Goal: Transaction & Acquisition: Purchase product/service

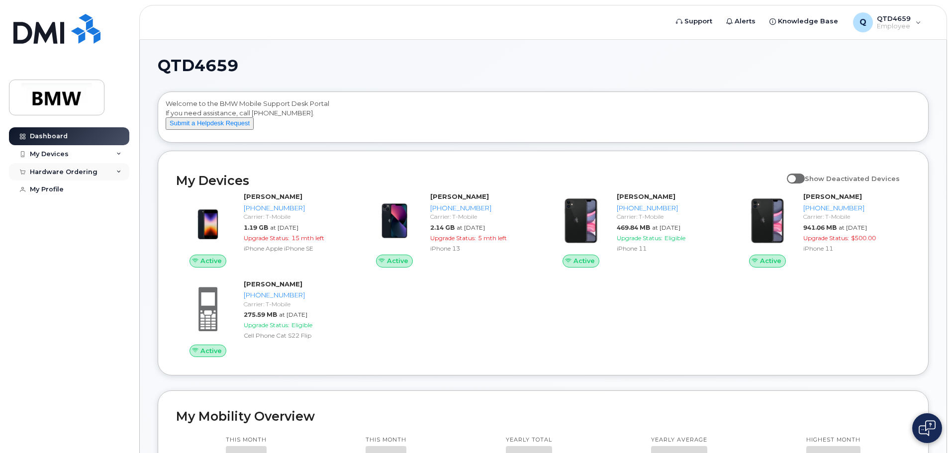
click at [63, 172] on div "Hardware Ordering" at bounding box center [64, 172] width 68 height 8
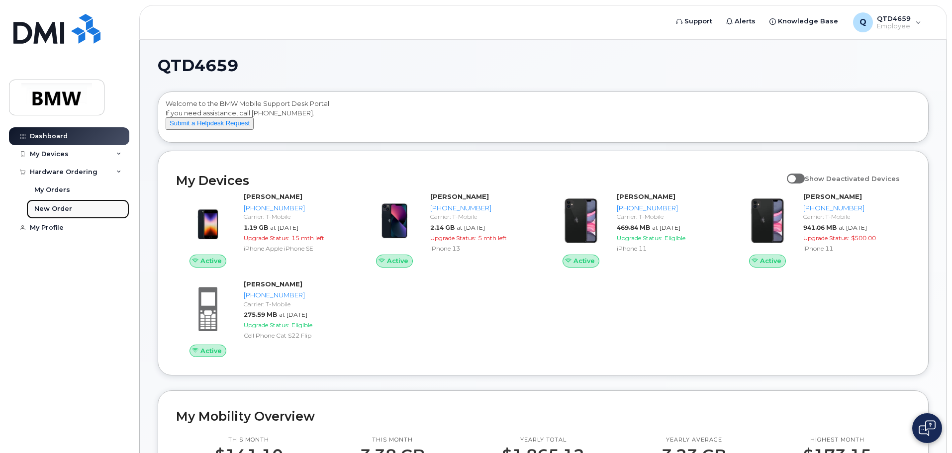
click at [63, 210] on div "New Order" at bounding box center [53, 208] width 38 height 9
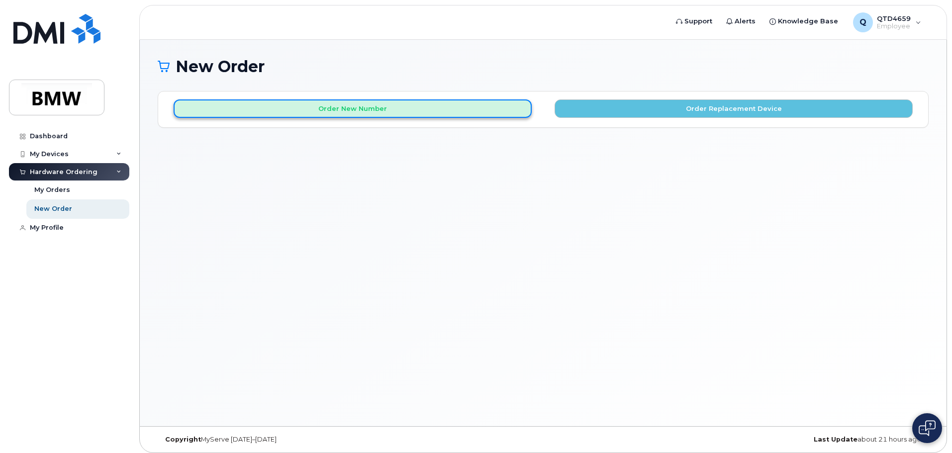
click at [394, 113] on button "Order New Number" at bounding box center [353, 108] width 358 height 18
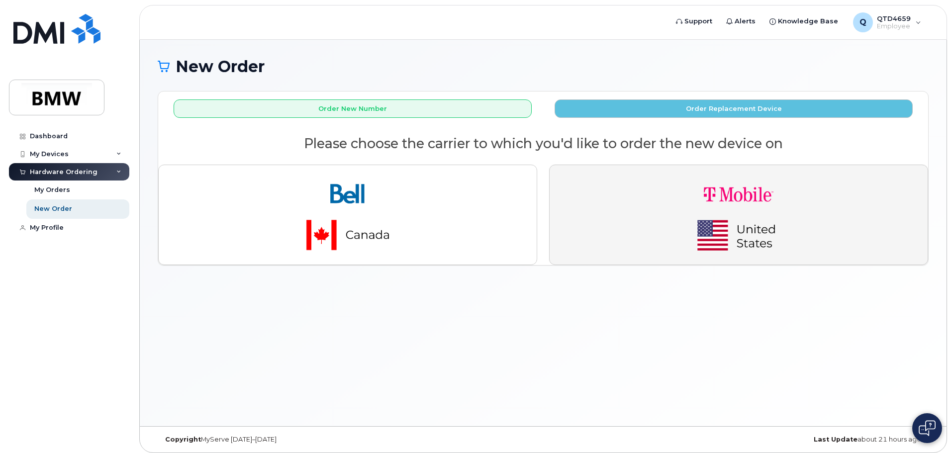
click at [692, 195] on img "button" at bounding box center [738, 215] width 139 height 84
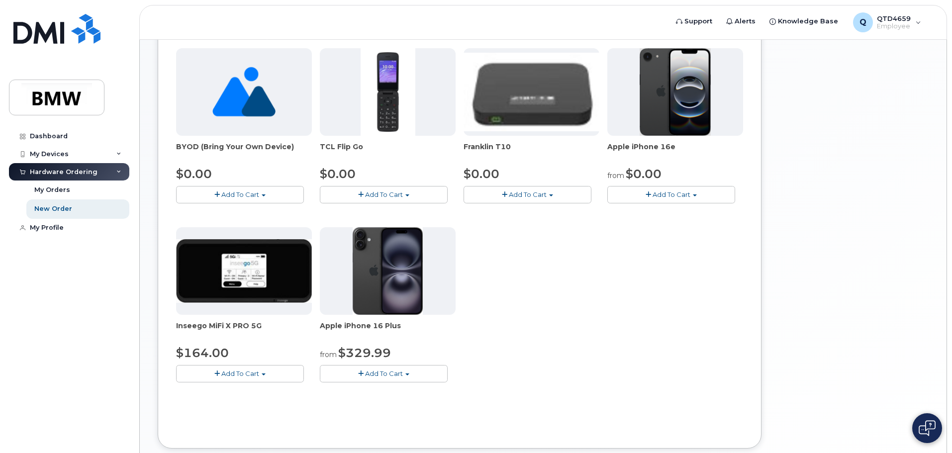
scroll to position [133, 0]
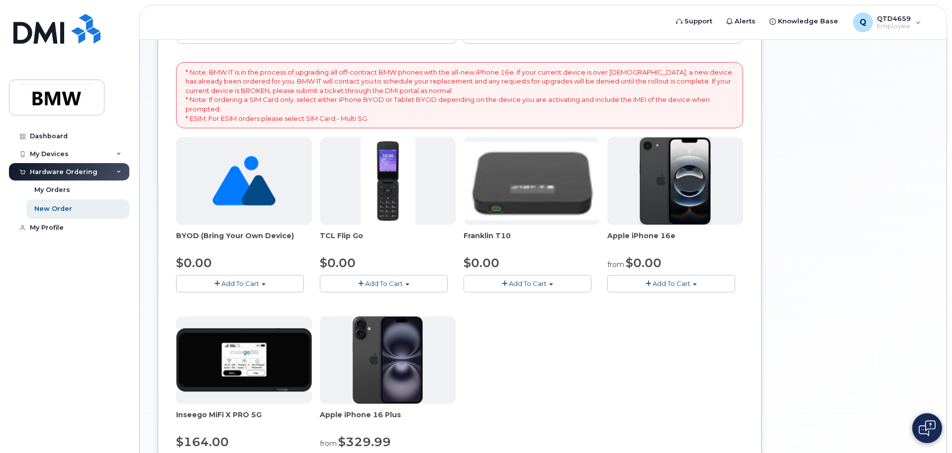
click at [672, 285] on span "Add To Cart" at bounding box center [672, 284] width 38 height 8
click at [670, 302] on link "$0.00 - 30 Month Activation (128GB)" at bounding box center [681, 302] width 143 height 12
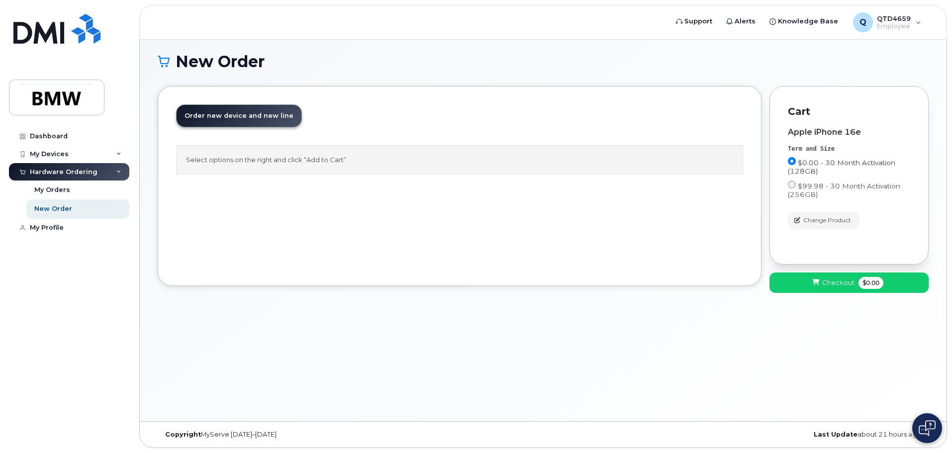
click at [826, 167] on label "$0.00 - 30 Month Activation (128GB)" at bounding box center [849, 166] width 122 height 18
click at [796, 165] on input "$0.00 - 30 Month Activation (128GB)" at bounding box center [792, 161] width 8 height 8
click at [792, 162] on input "$0.00 - 30 Month Activation (128GB)" at bounding box center [792, 161] width 8 height 8
click at [793, 162] on input "$0.00 - 30 Month Activation (128GB)" at bounding box center [792, 161] width 8 height 8
click at [845, 155] on div "Term and Size $0.00 - 30 Month Activation (128GB) $99.98 - 30 Month Activation …" at bounding box center [849, 174] width 122 height 59
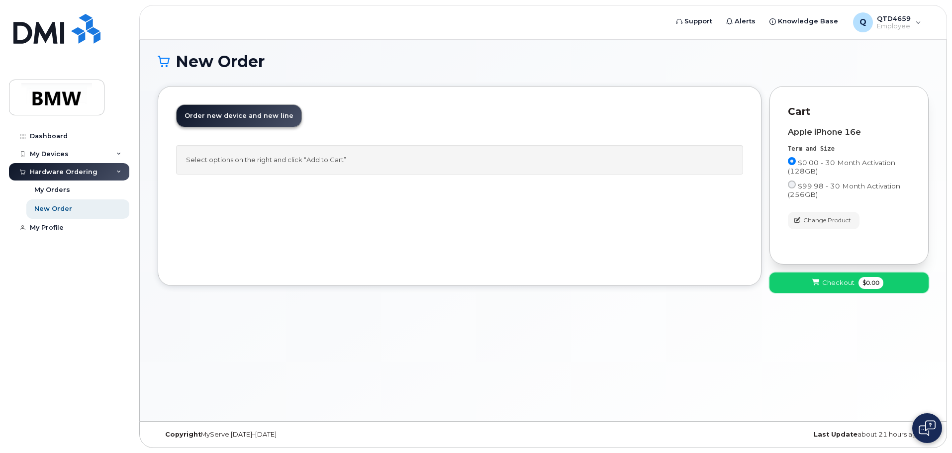
click at [830, 283] on span "Checkout" at bounding box center [838, 282] width 32 height 9
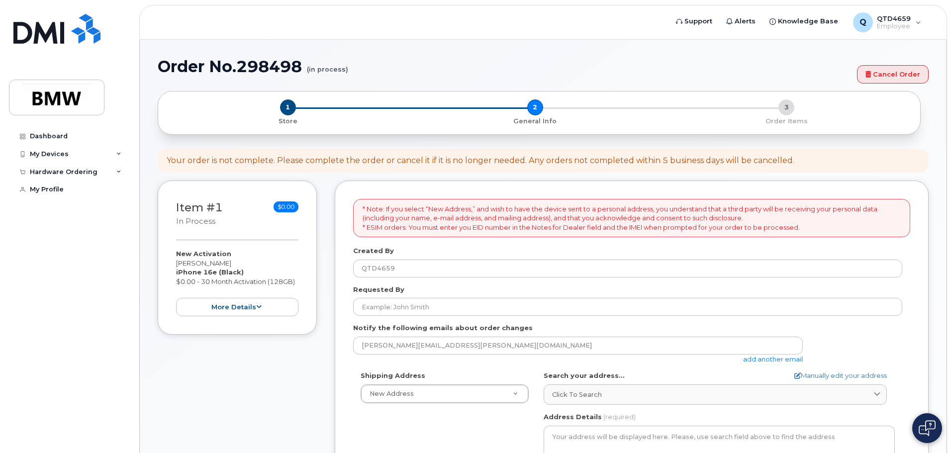
select select
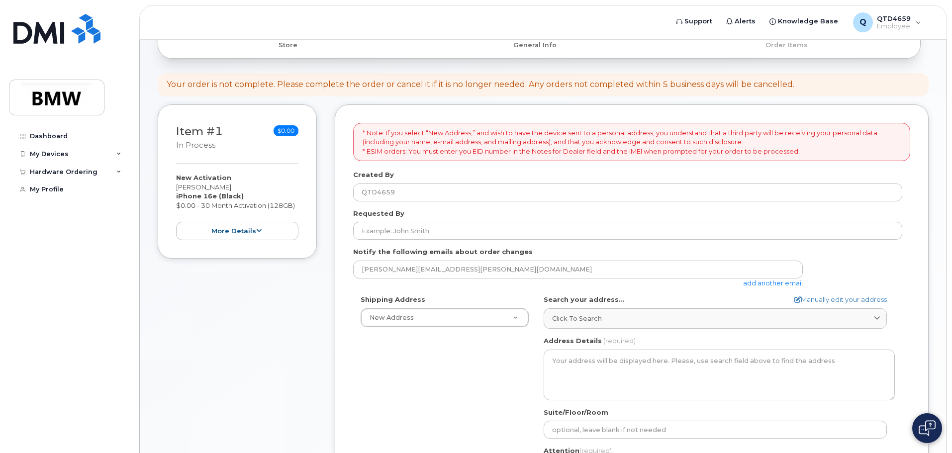
scroll to position [99, 0]
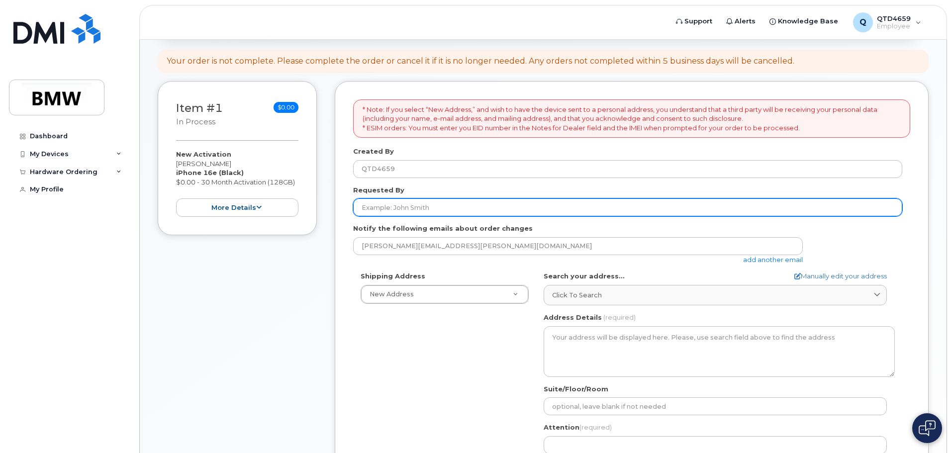
click at [464, 209] on input "Requested By" at bounding box center [627, 207] width 549 height 18
type input "[PERSON_NAME]"
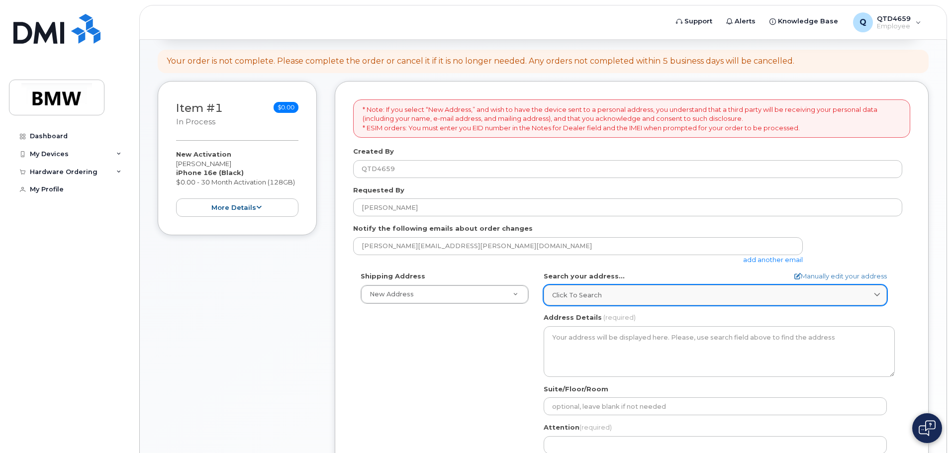
click at [579, 293] on span "Click to search" at bounding box center [577, 295] width 50 height 9
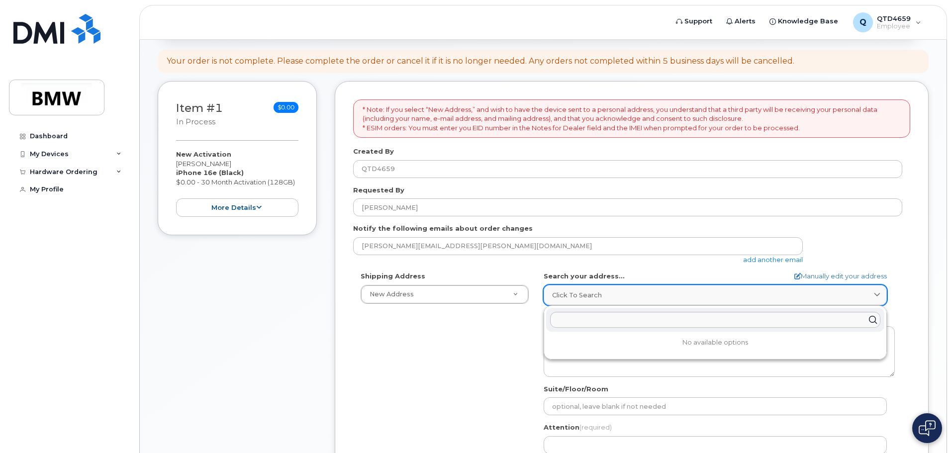
click at [579, 293] on span "Click to search" at bounding box center [577, 295] width 50 height 9
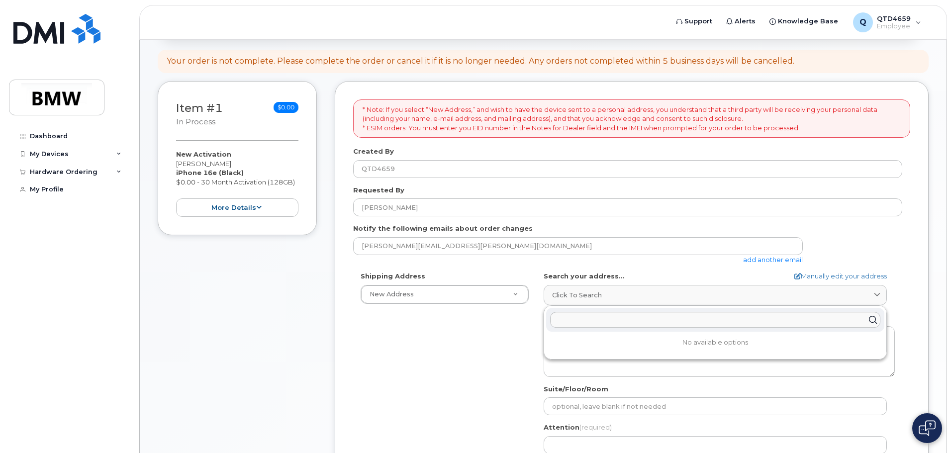
click at [875, 246] on div "gregory.montgomery@bmwmc.com add another email" at bounding box center [627, 250] width 549 height 27
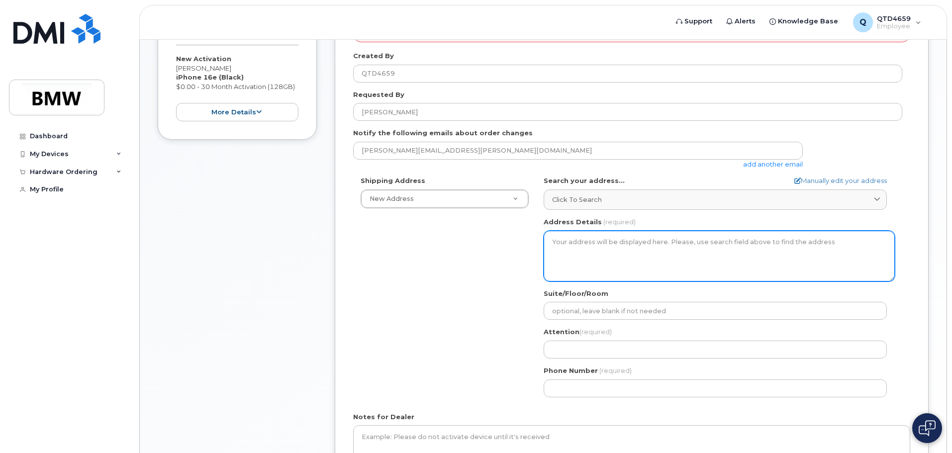
scroll to position [199, 0]
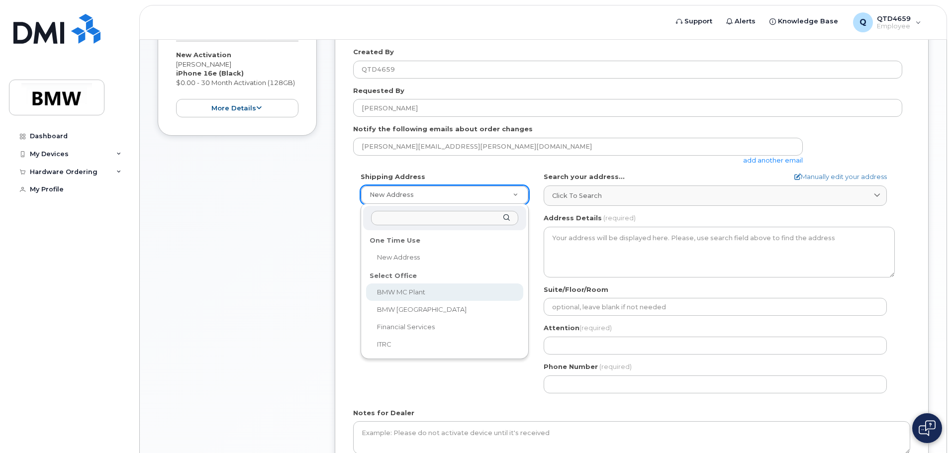
select select
type textarea "1400 Highway 101 S GREER SC 29651-6731 UNITED STATES Greer South Carolina 29651…"
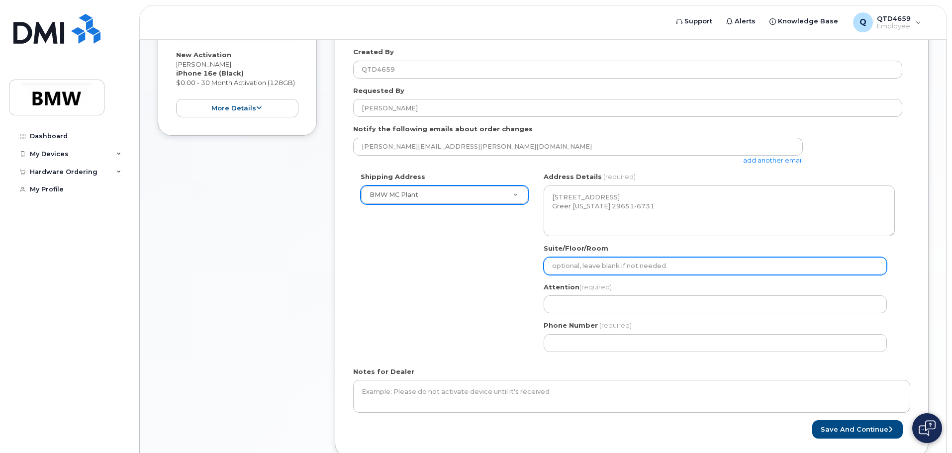
click at [606, 273] on input "Suite/Floor/Room" at bounding box center [715, 266] width 343 height 18
type input "LCX Manager Office"
select select
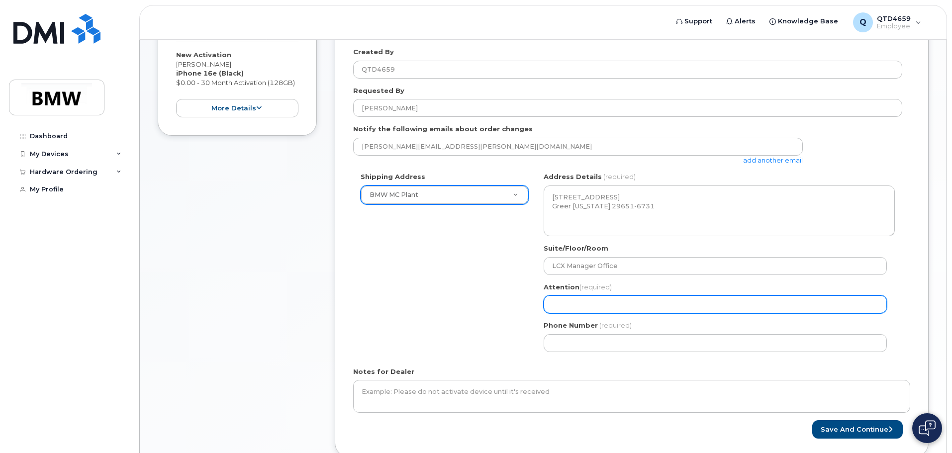
click at [584, 310] on input "Attention (required)" at bounding box center [715, 304] width 343 height 18
type input "Greg Montgomery"
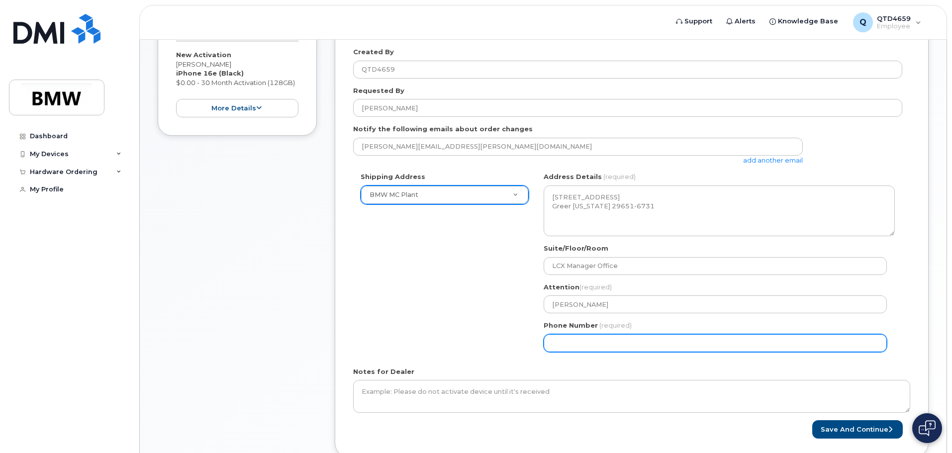
click at [589, 348] on input "Phone Number" at bounding box center [715, 343] width 343 height 18
click at [589, 343] on input "Phone Number" at bounding box center [715, 343] width 343 height 18
select select
type input "864705802"
select select
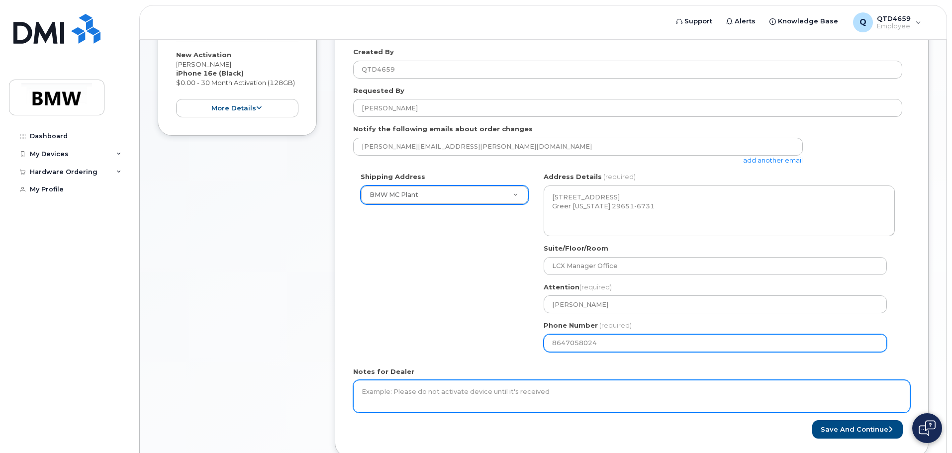
type input "8647058024"
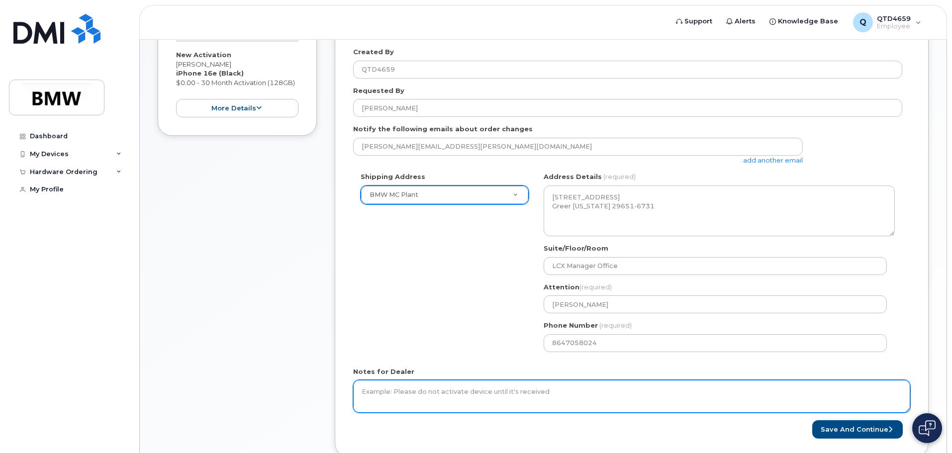
click at [480, 393] on textarea "Notes for Dealer" at bounding box center [631, 396] width 557 height 33
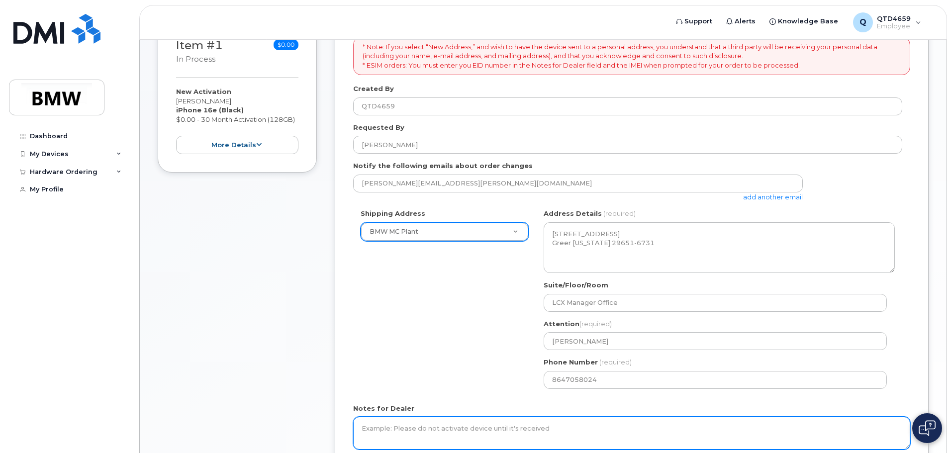
scroll to position [99, 0]
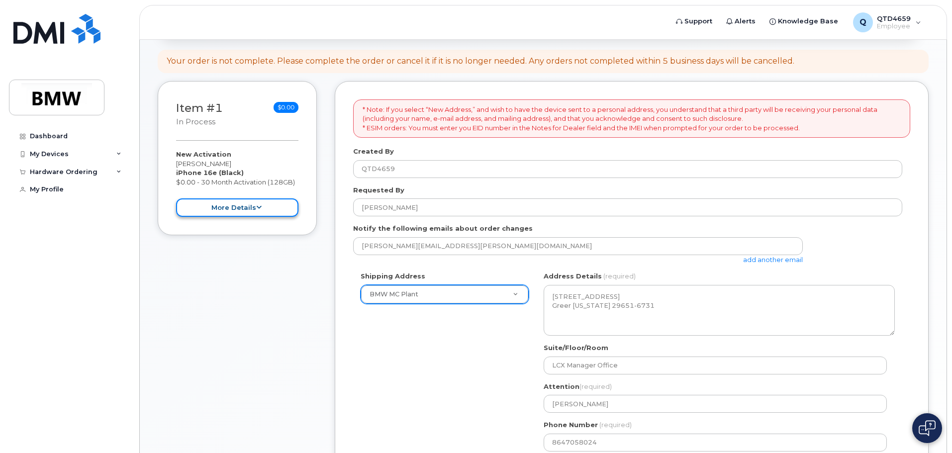
click at [295, 213] on button "more details" at bounding box center [237, 207] width 122 height 18
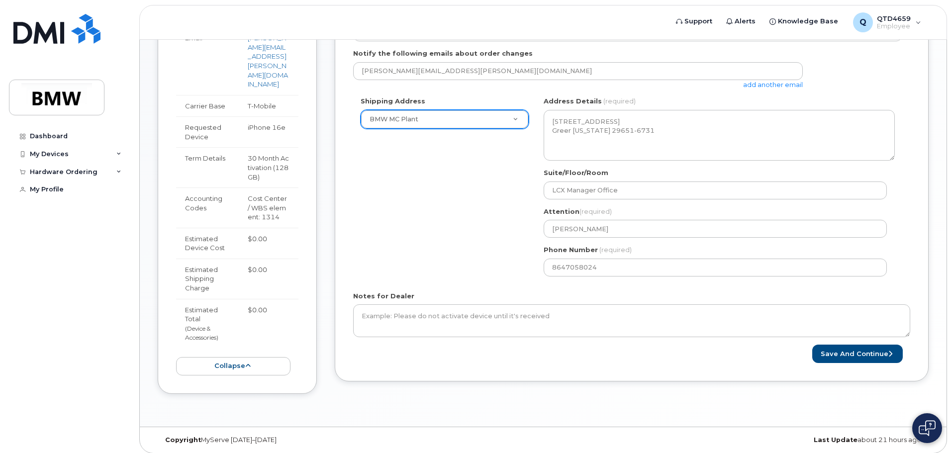
scroll to position [280, 0]
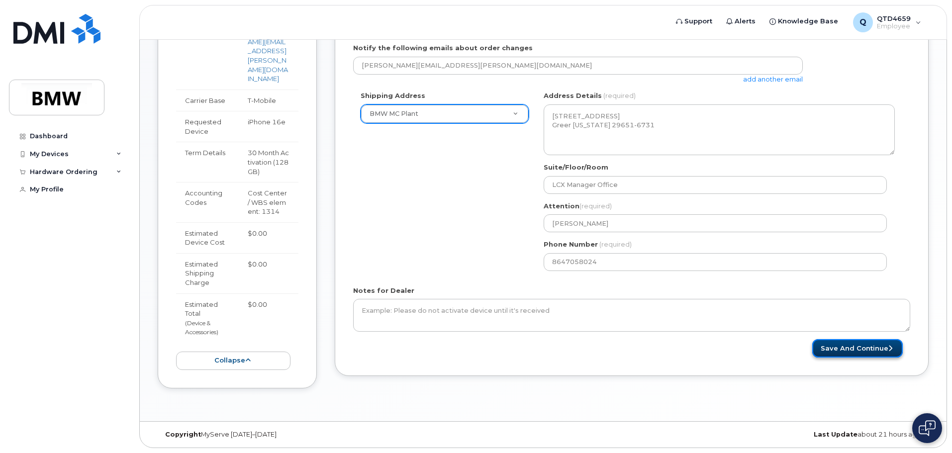
click at [895, 353] on button "Save and Continue" at bounding box center [857, 348] width 91 height 18
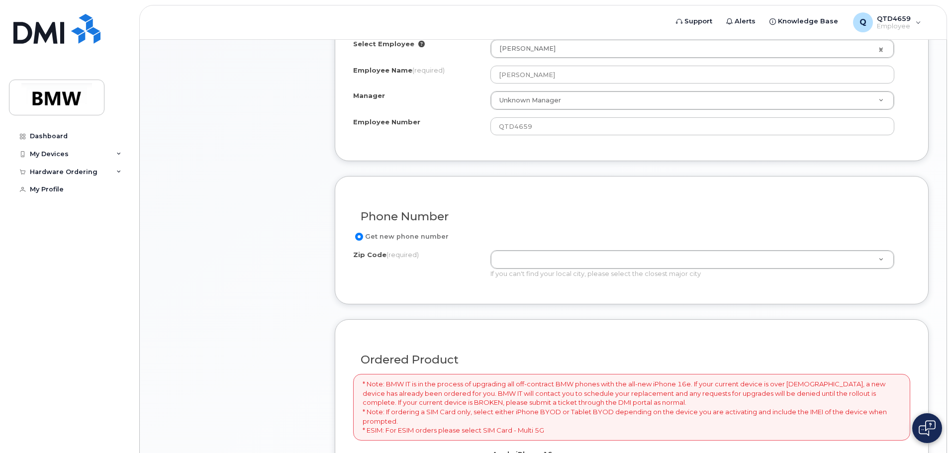
scroll to position [398, 0]
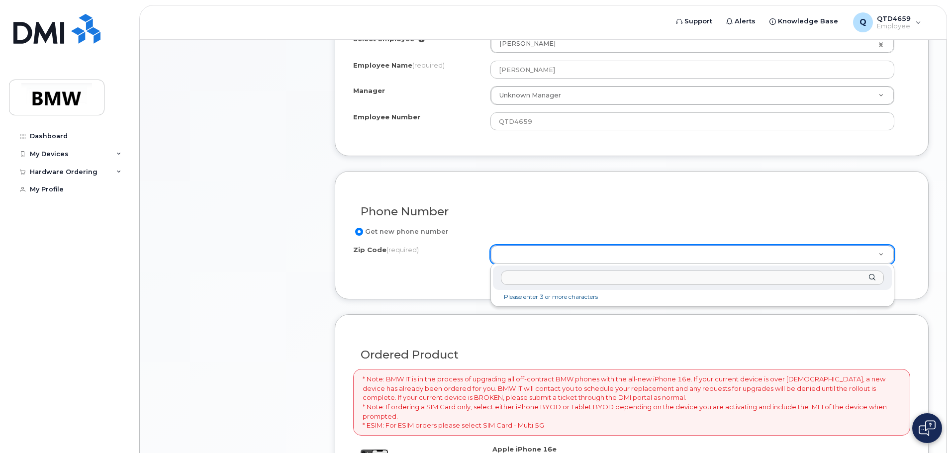
click at [533, 281] on input "Zip Code (required)" at bounding box center [692, 278] width 383 height 14
type input "8"
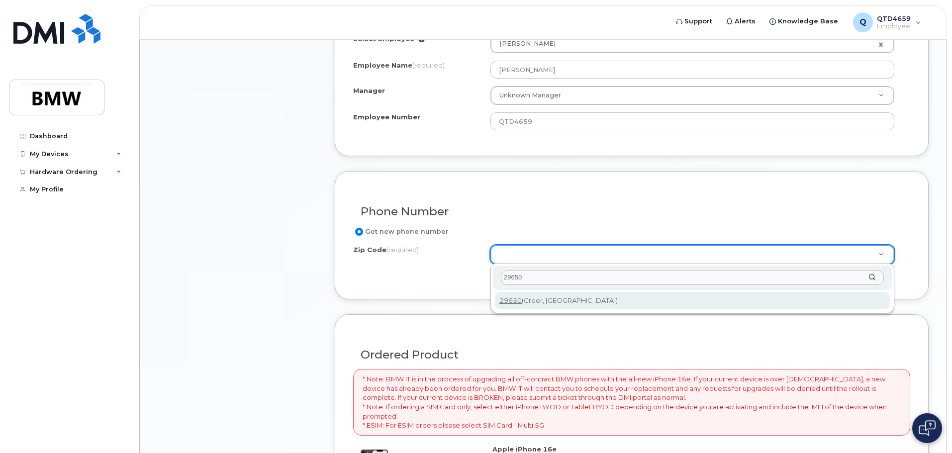
type input "29650"
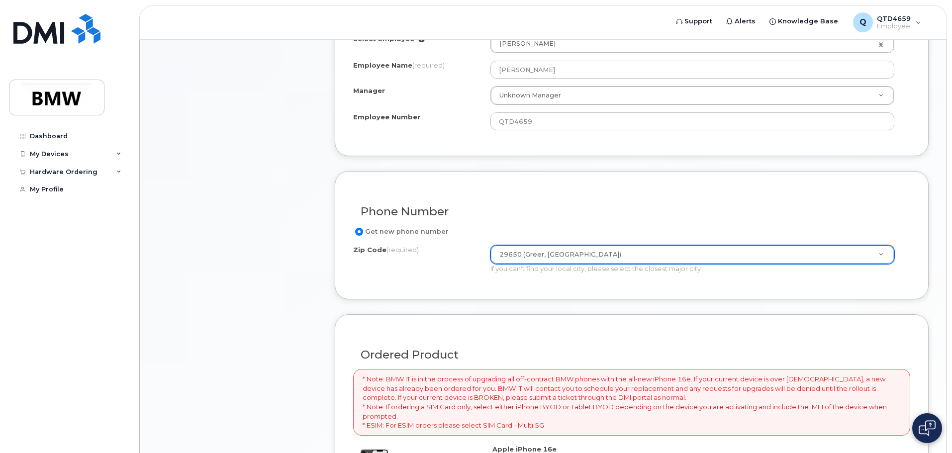
type input "29650 (Greer, SC)"
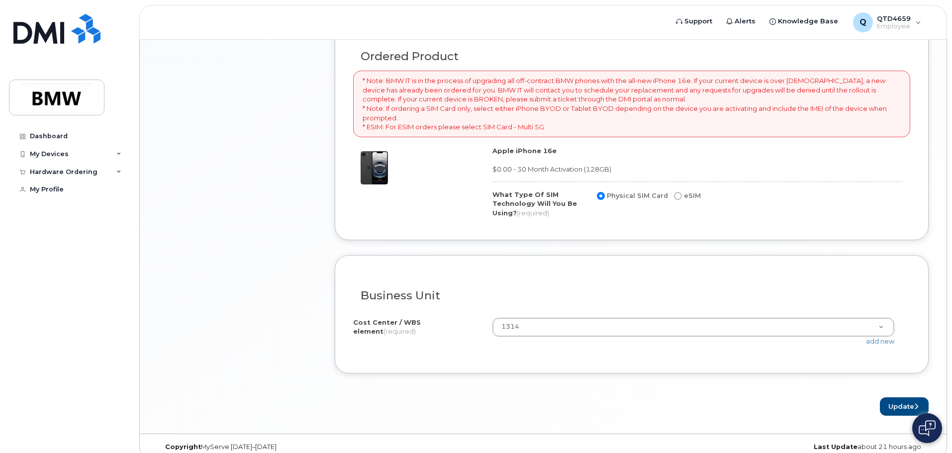
scroll to position [709, 0]
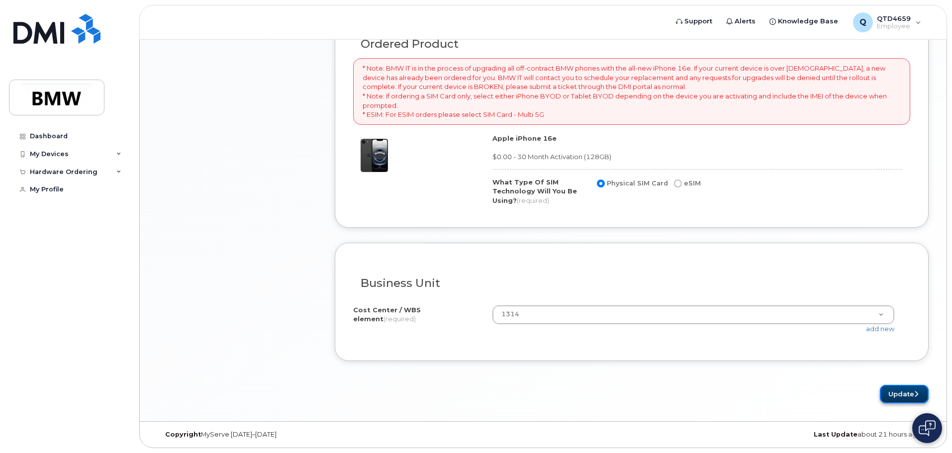
click at [890, 393] on button "Update" at bounding box center [904, 394] width 49 height 18
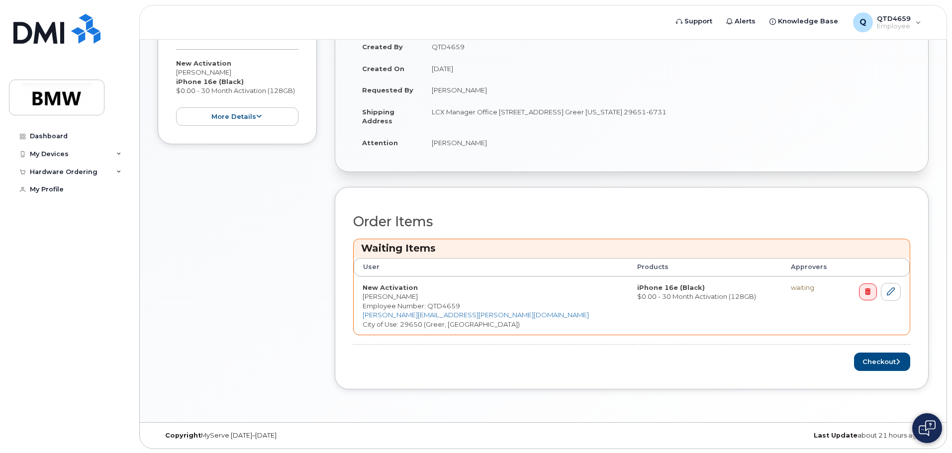
scroll to position [234, 0]
click at [882, 363] on button "Checkout" at bounding box center [882, 361] width 56 height 18
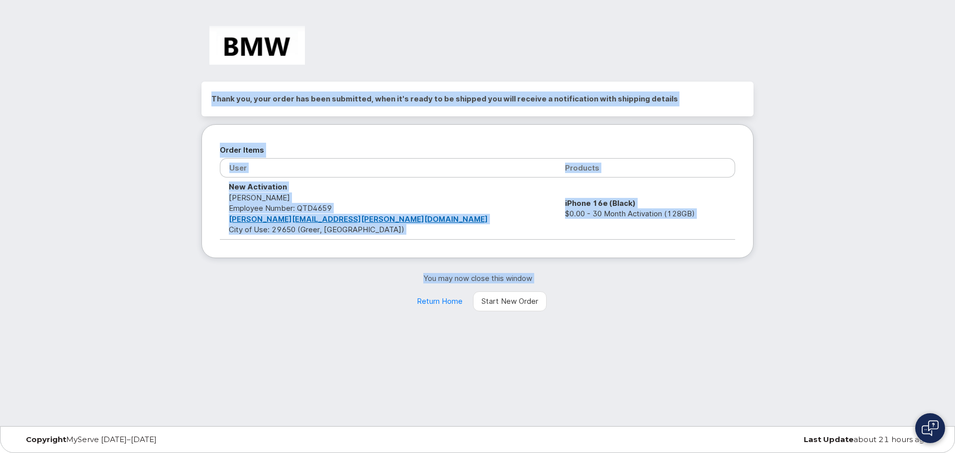
drag, startPoint x: 190, startPoint y: 112, endPoint x: 319, endPoint y: 305, distance: 231.7
click at [319, 305] on div "Thank you, your order has been submitted, when it's ready to be shipped you wil…" at bounding box center [478, 165] width 582 height 294
click at [438, 301] on link "Return Home" at bounding box center [439, 302] width 63 height 20
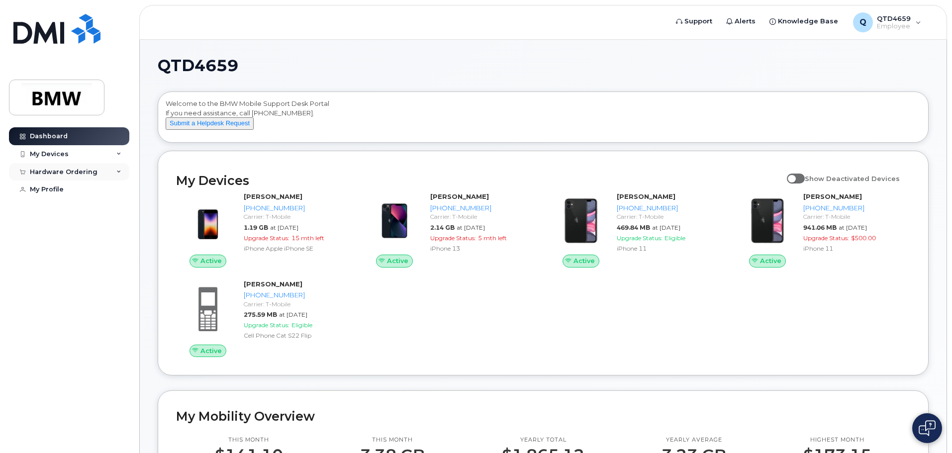
click at [63, 172] on div "Hardware Ordering" at bounding box center [64, 172] width 68 height 8
click at [61, 190] on div "My Orders" at bounding box center [52, 190] width 36 height 9
